Goal: Task Accomplishment & Management: Manage account settings

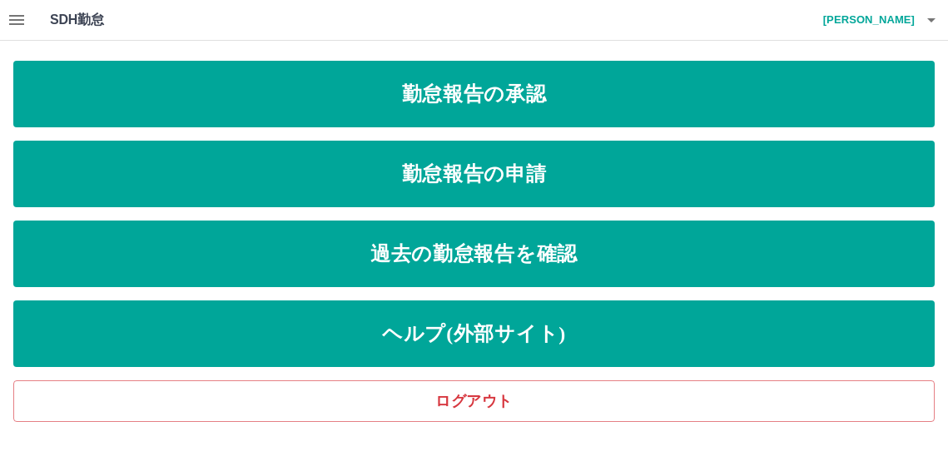
click at [13, 16] on icon "button" at bounding box center [16, 20] width 15 height 10
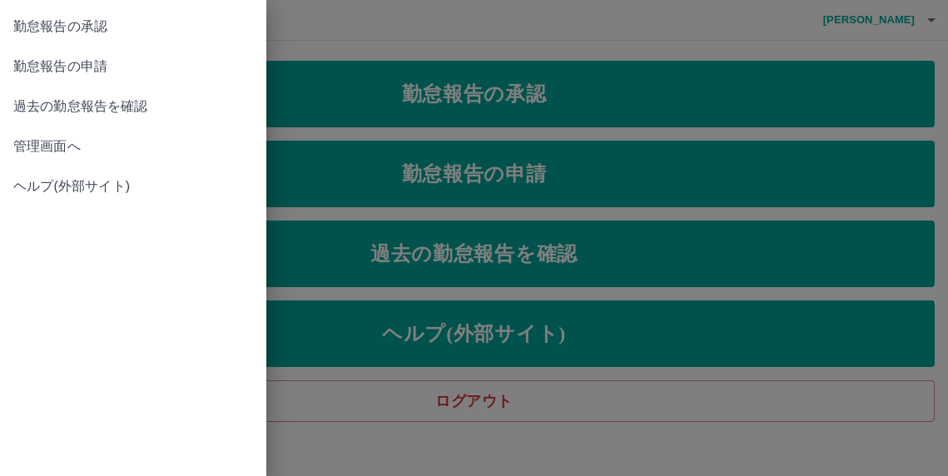
click at [43, 144] on span "管理画面へ" at bounding box center [133, 146] width 240 height 20
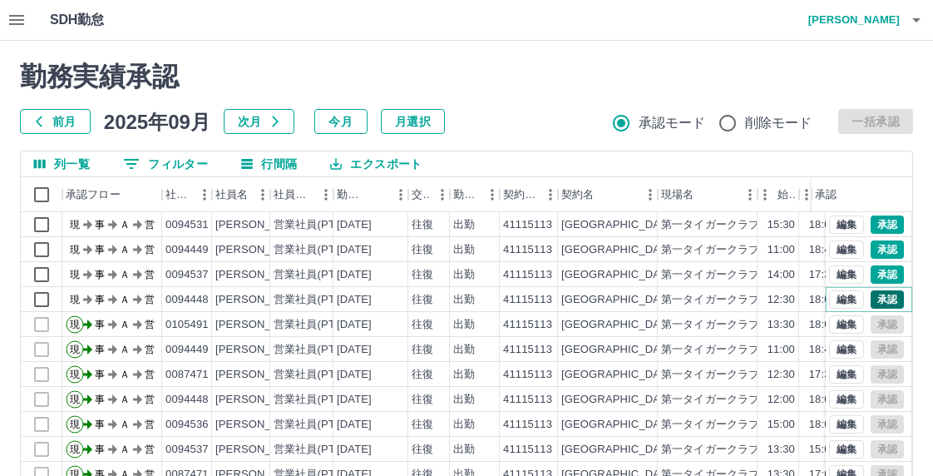
click at [881, 298] on button "承認" at bounding box center [887, 299] width 33 height 18
click at [874, 275] on button "承認" at bounding box center [887, 274] width 33 height 18
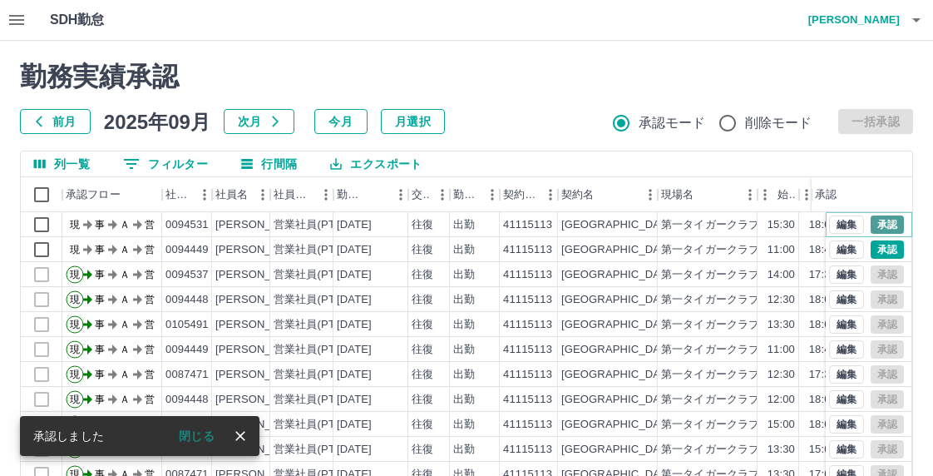
click at [882, 223] on button "承認" at bounding box center [887, 224] width 33 height 18
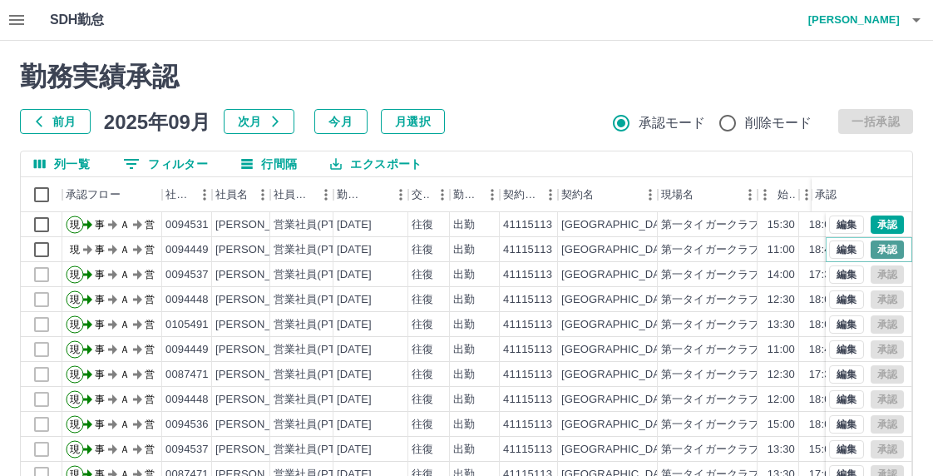
click at [871, 247] on button "承認" at bounding box center [887, 249] width 33 height 18
